Goal: Task Accomplishment & Management: Use online tool/utility

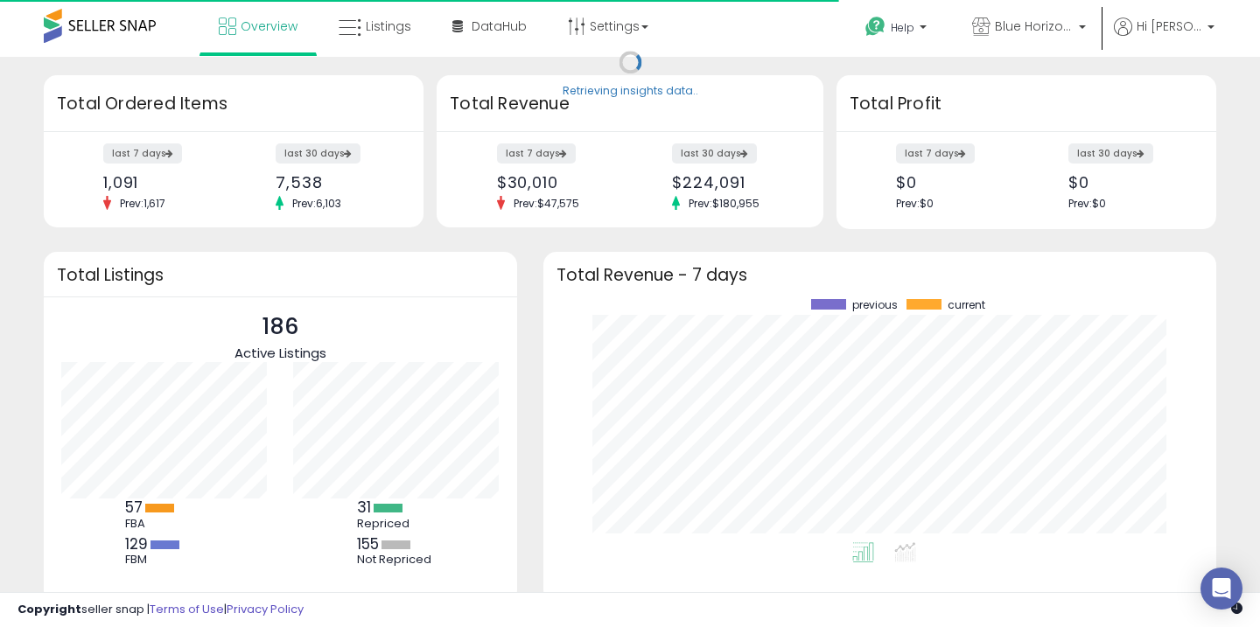
scroll to position [243, 638]
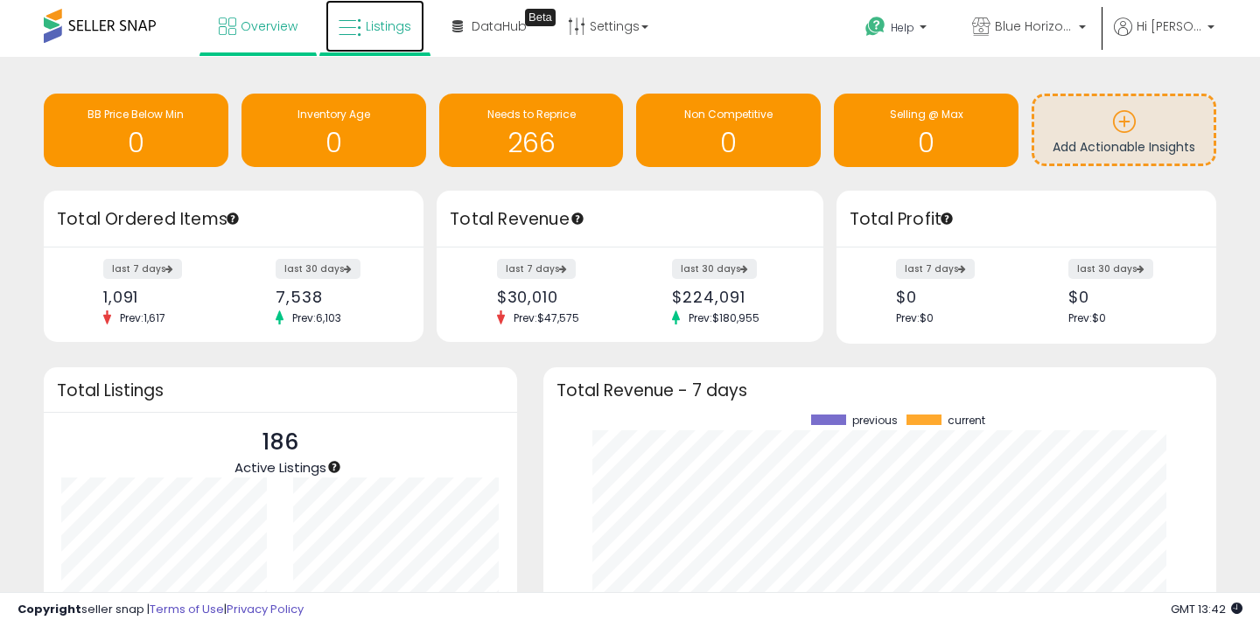
click at [397, 29] on span "Listings" at bounding box center [388, 25] width 45 height 17
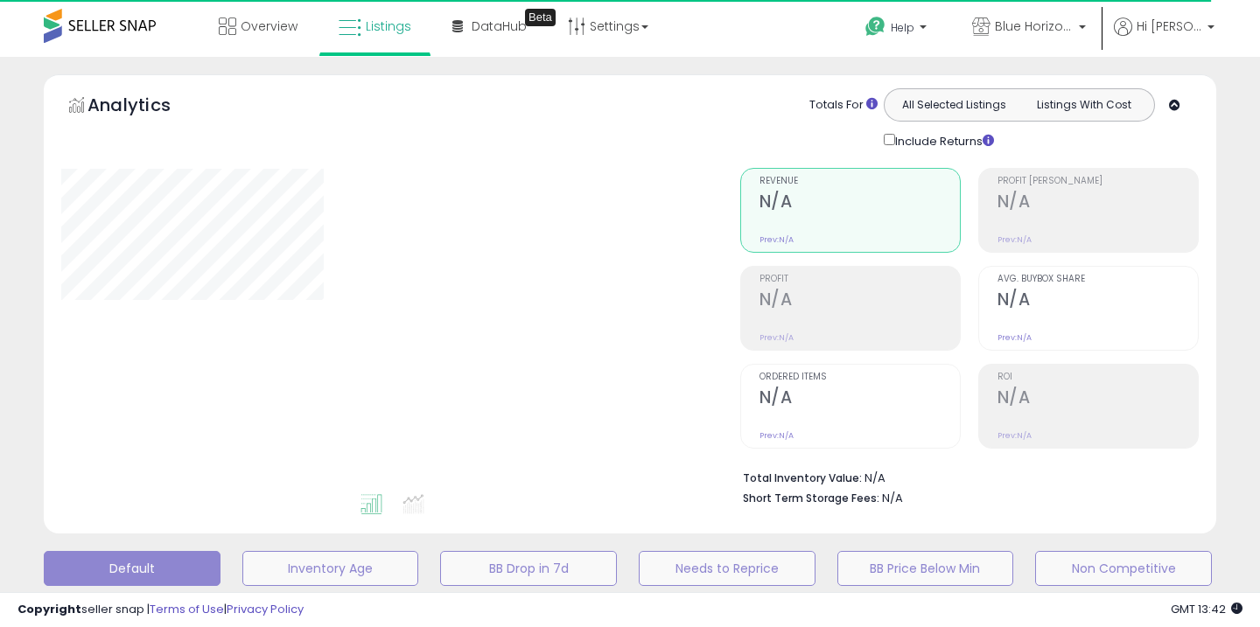
click at [27, 320] on div "**********" at bounding box center [630, 551] width 1242 height 955
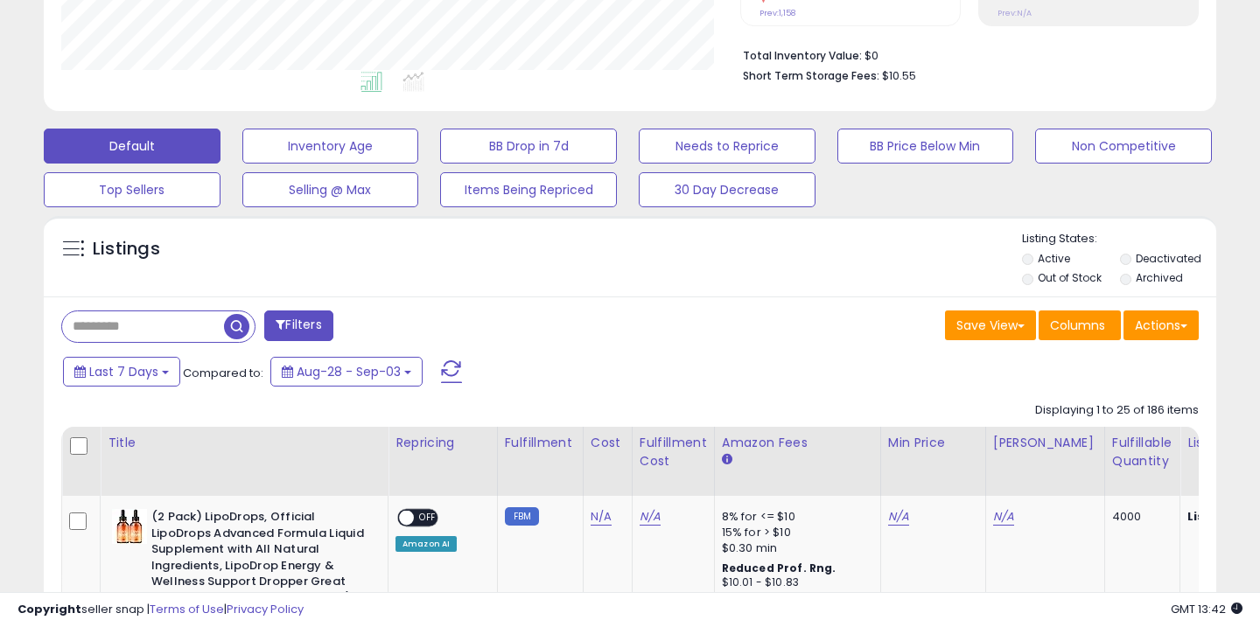
scroll to position [446, 0]
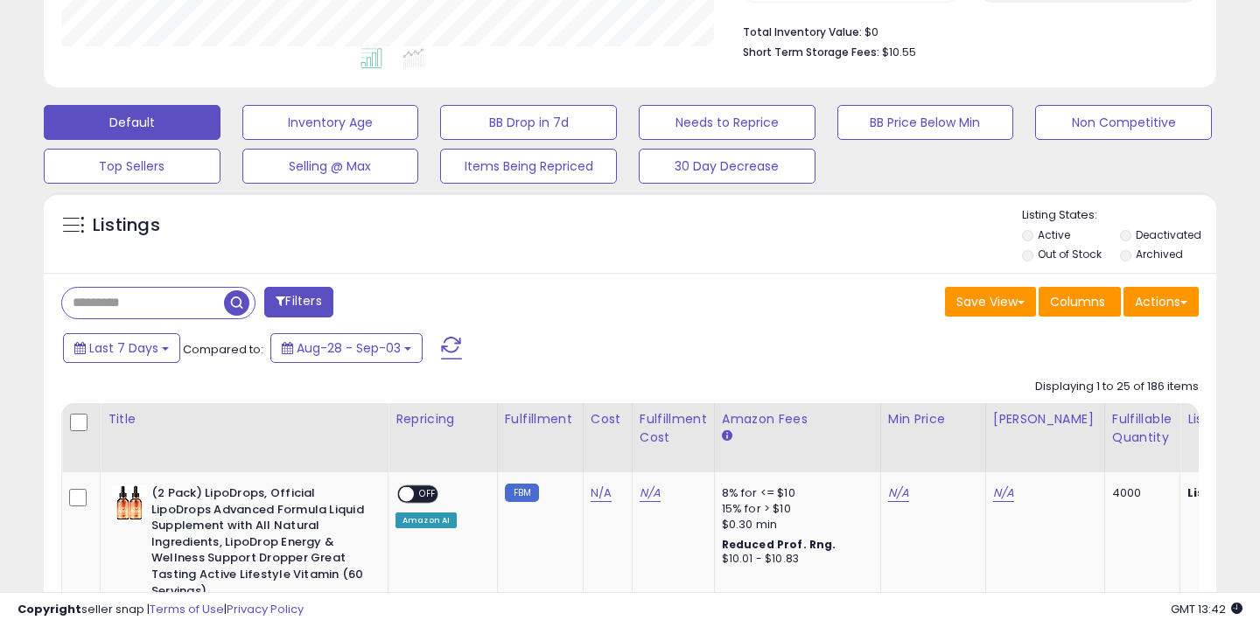
click at [149, 299] on input "text" at bounding box center [143, 303] width 162 height 31
type input "**********"
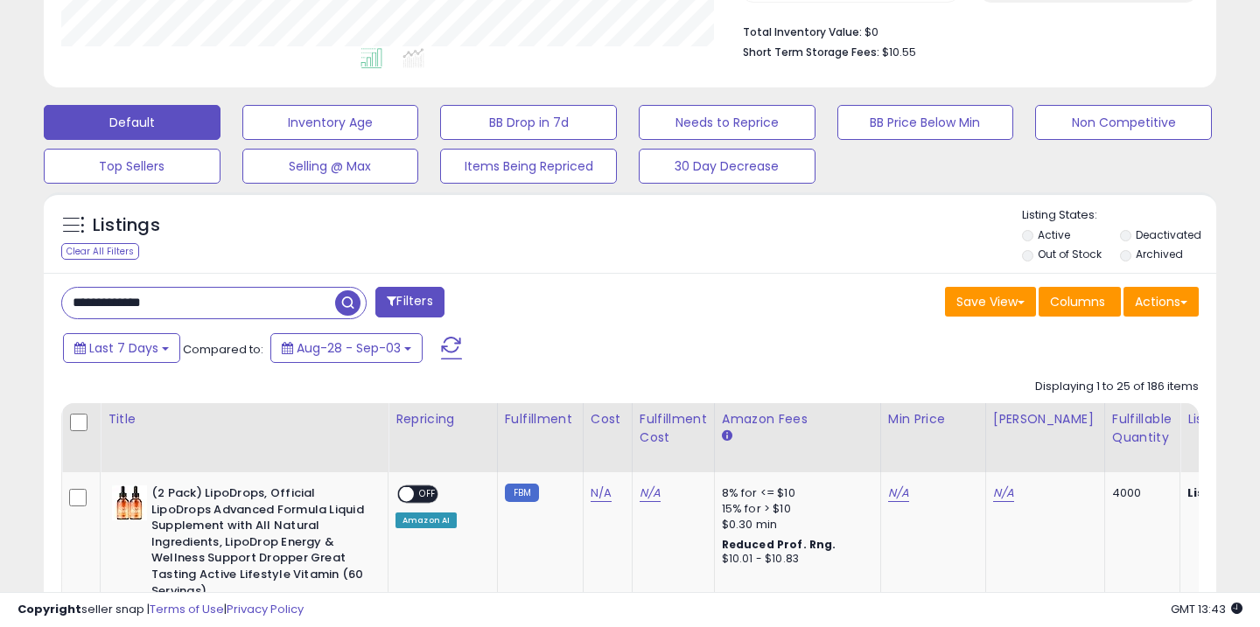
click at [353, 302] on span "button" at bounding box center [347, 302] width 25 height 25
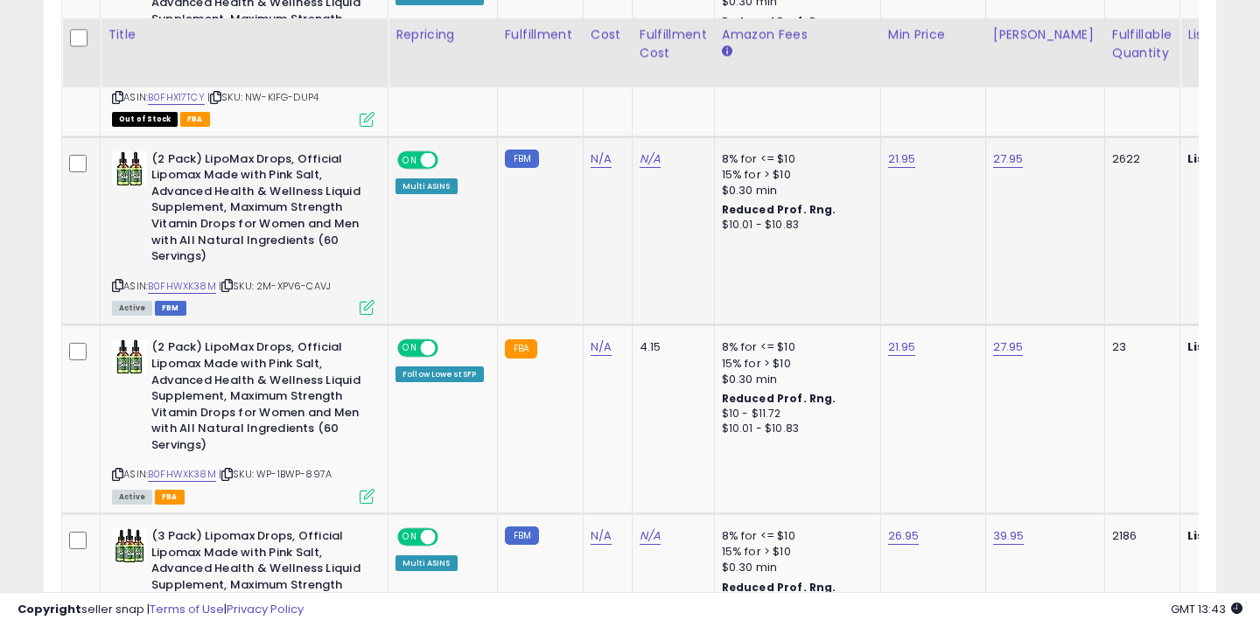
scroll to position [990, 0]
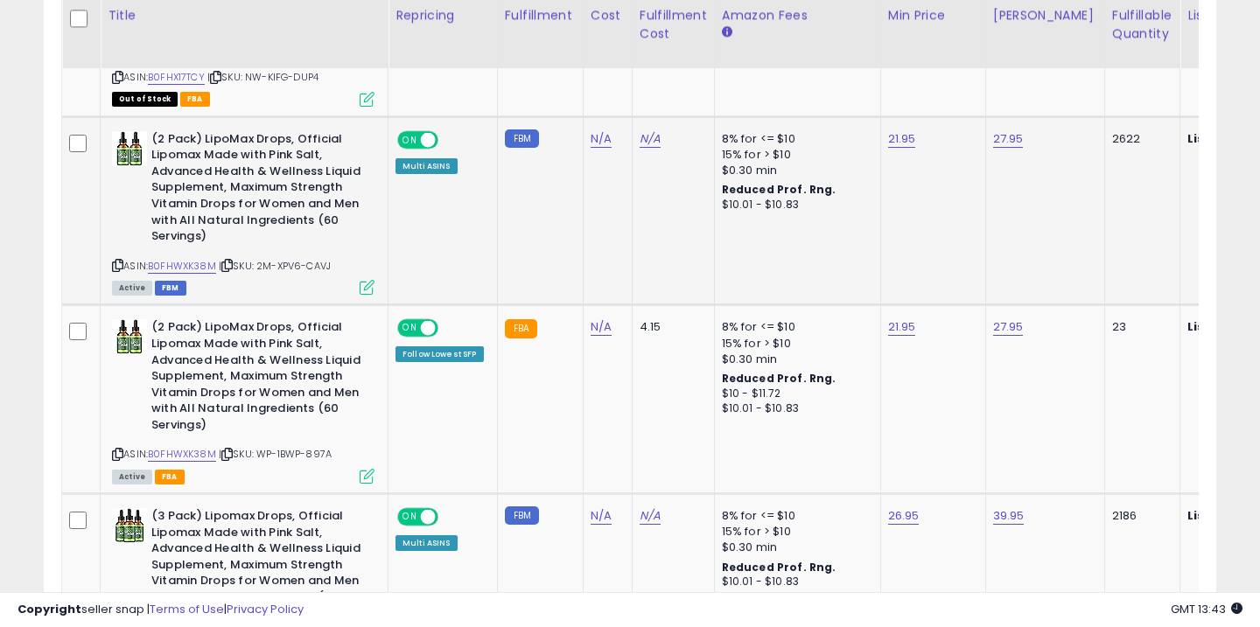
click at [368, 287] on icon at bounding box center [367, 287] width 15 height 15
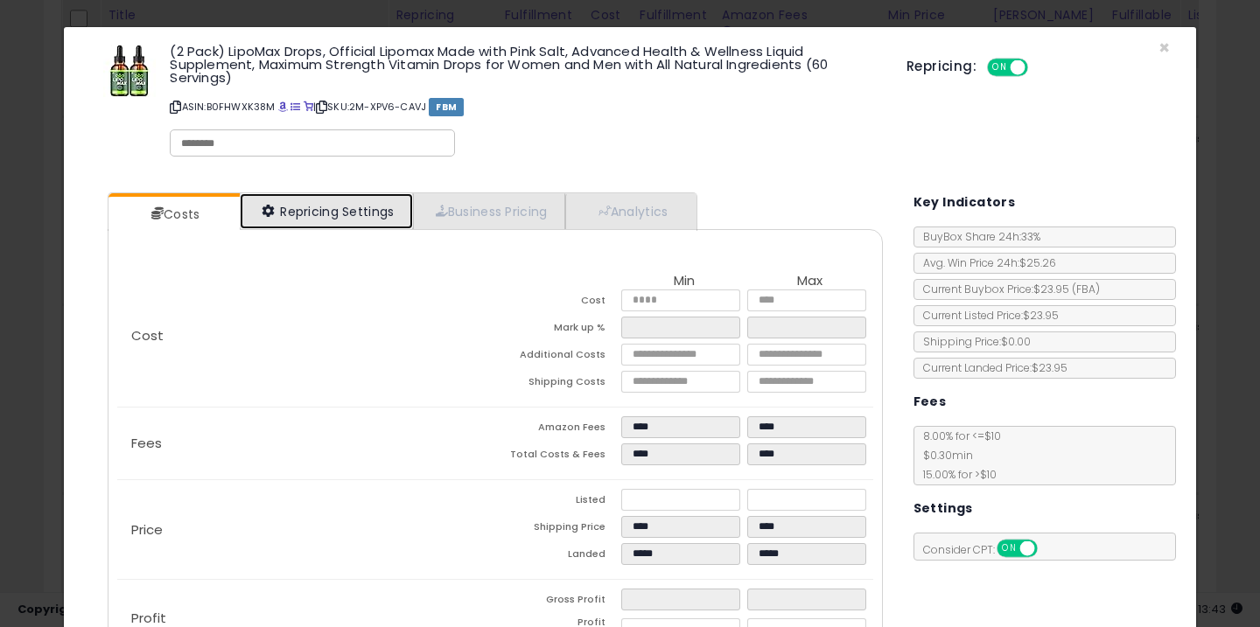
click at [339, 209] on link "Repricing Settings" at bounding box center [326, 211] width 173 height 36
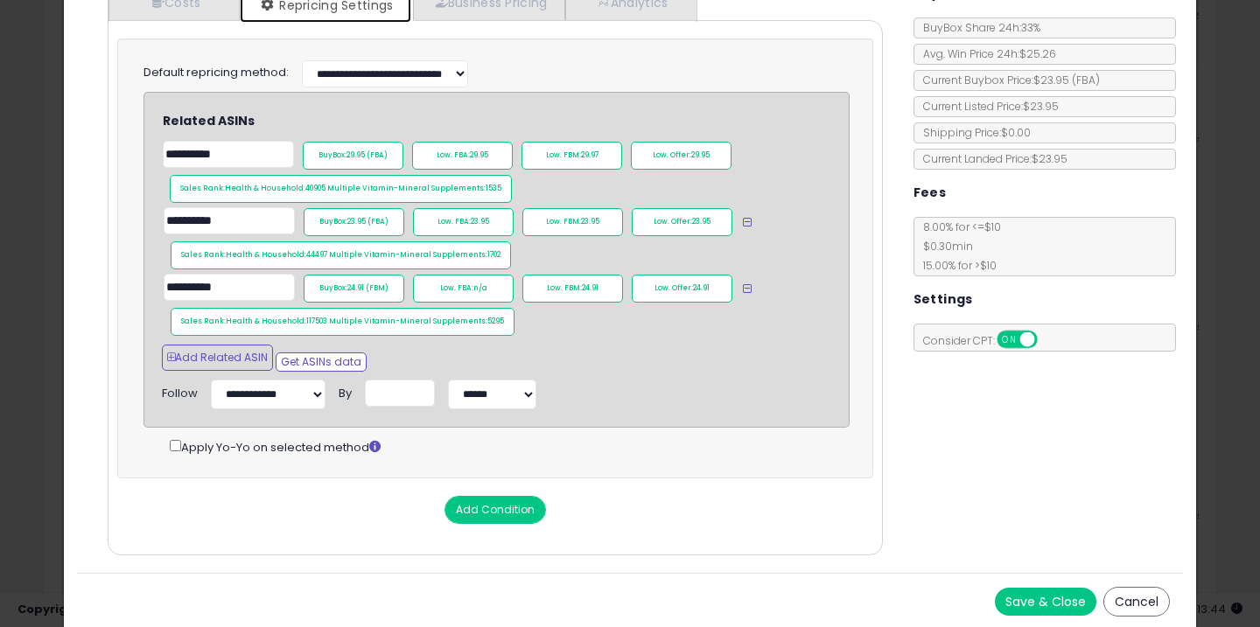
scroll to position [0, 0]
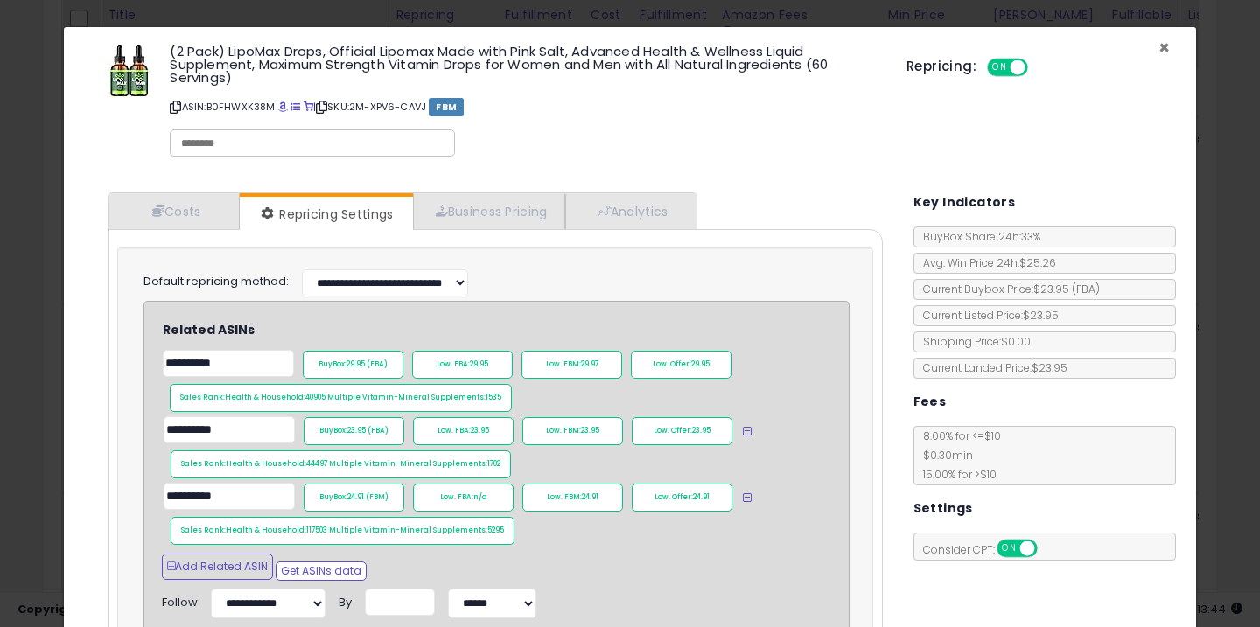
click at [1161, 48] on span "×" at bounding box center [1163, 47] width 11 height 25
